Goal: Information Seeking & Learning: Learn about a topic

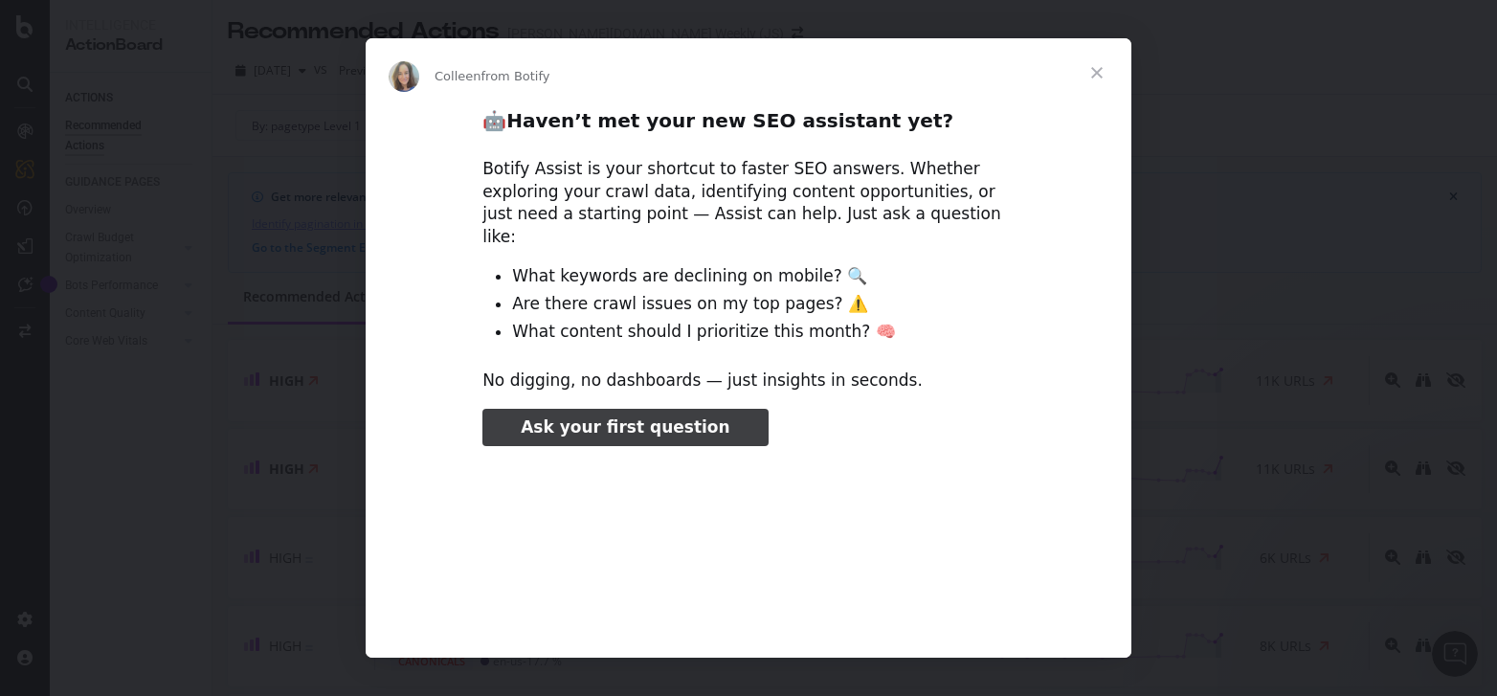
type input "1720356"
click at [222, 671] on div "Intercom messenger" at bounding box center [748, 348] width 1497 height 696
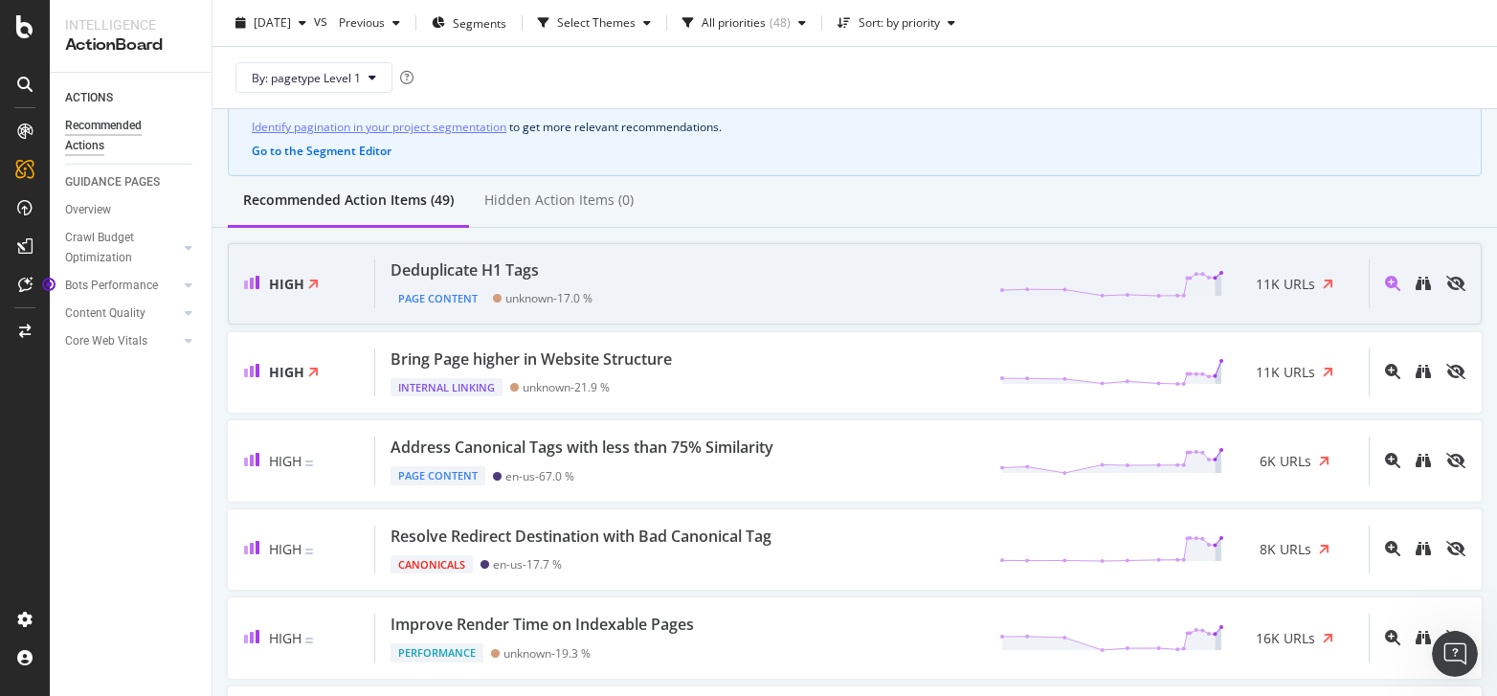
scroll to position [98, 0]
click at [800, 294] on div "Deduplicate H1 Tags Page Content unknown - 17.0 % 11K URLs" at bounding box center [871, 282] width 993 height 49
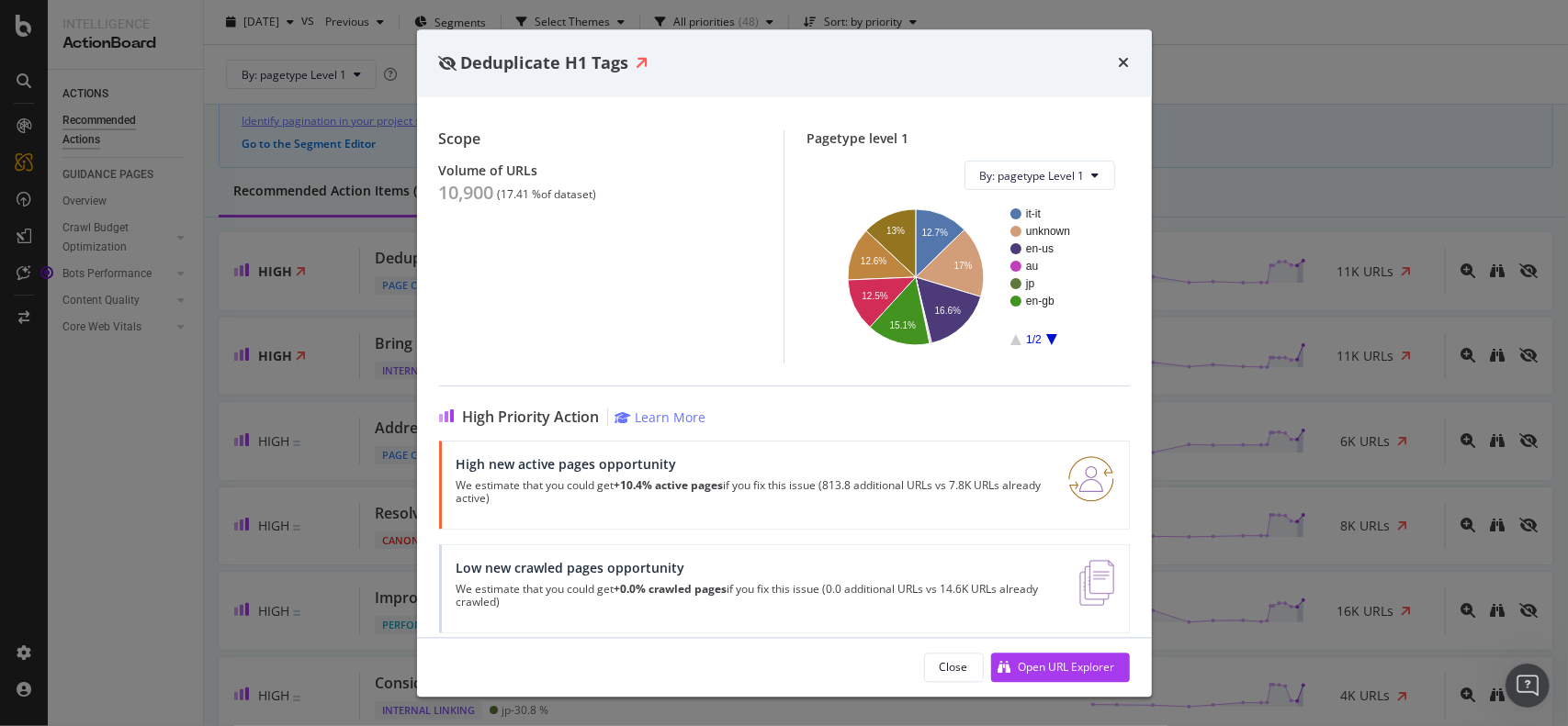
scroll to position [185, 0]
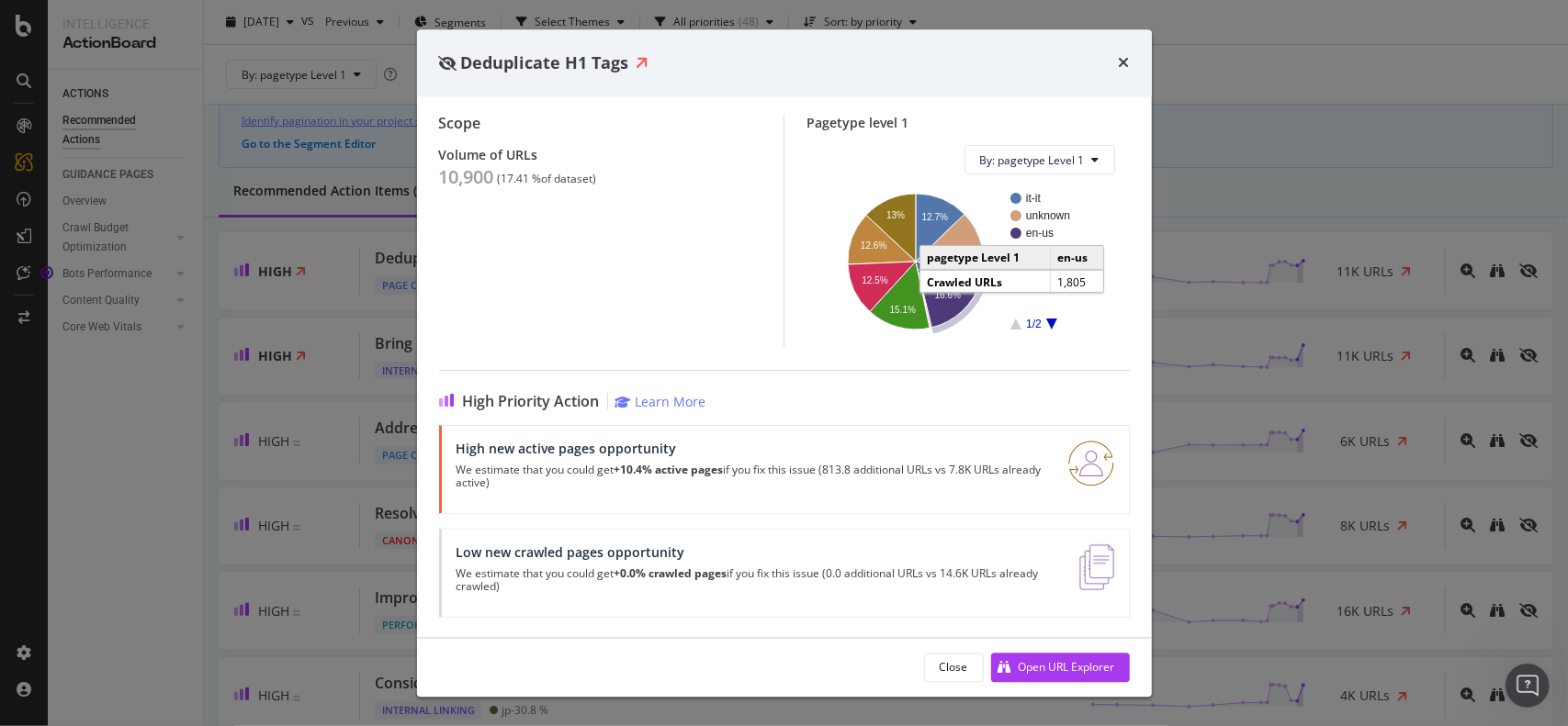
click at [936, 310] on icon "A chart." at bounding box center [948, 294] width 65 height 66
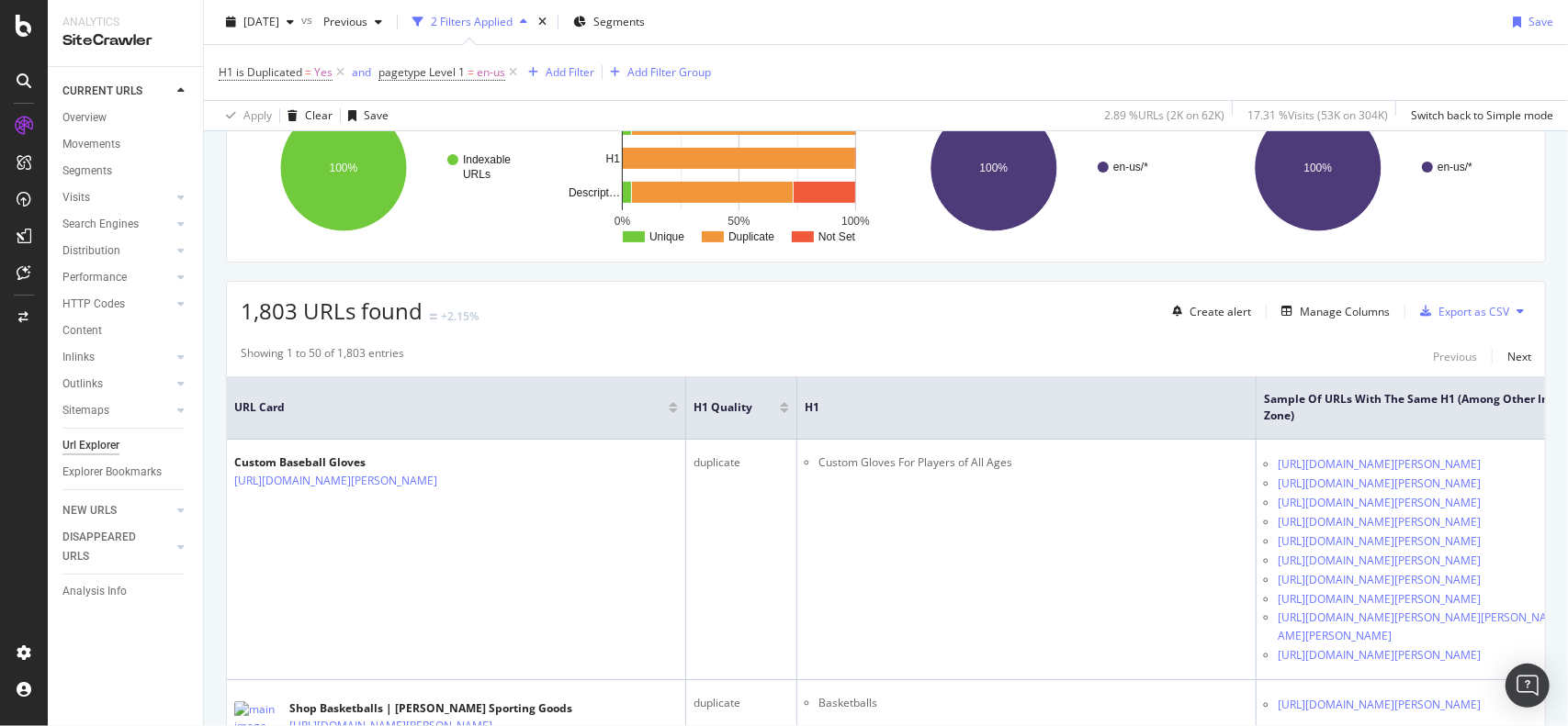
scroll to position [296, 0]
